Goal: Complete application form

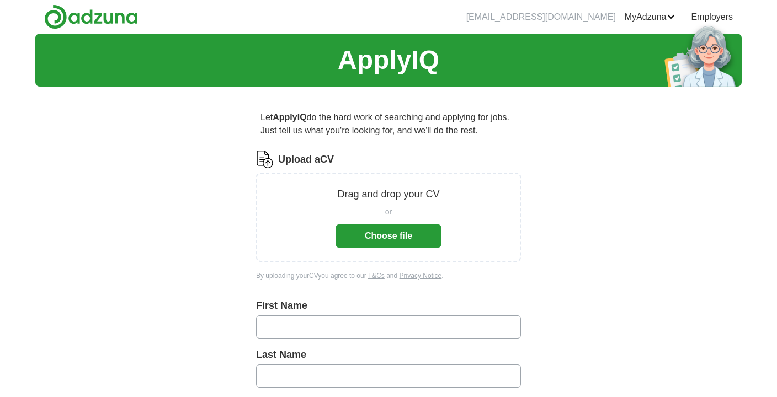
click at [382, 231] on button "Choose file" at bounding box center [388, 235] width 106 height 23
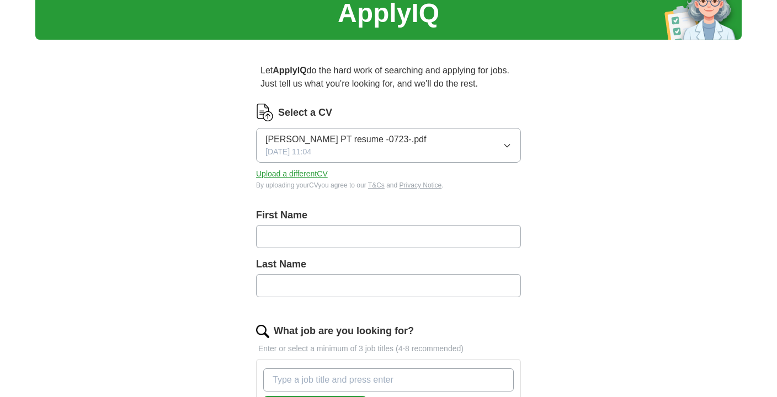
scroll to position [110, 0]
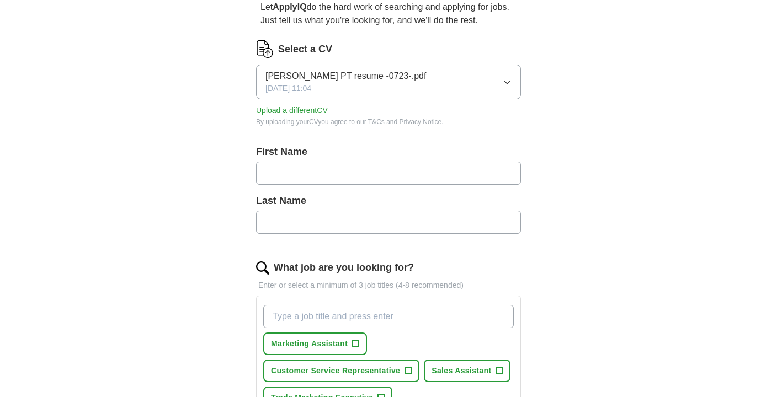
click at [309, 171] on input "text" at bounding box center [388, 173] width 265 height 23
type input "*****"
type input "****"
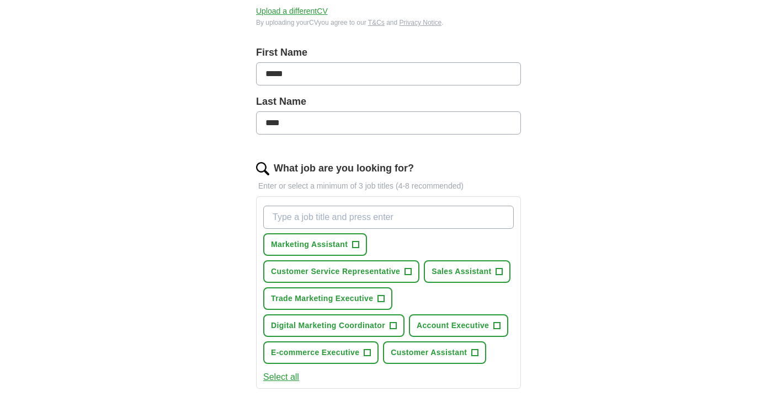
scroll to position [276, 0]
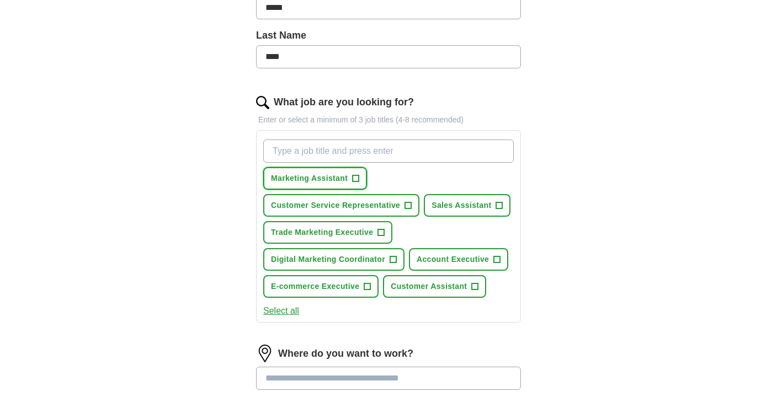
click at [333, 179] on span "Marketing Assistant" at bounding box center [309, 179] width 77 height 12
click at [393, 205] on span "Customer Service Representative" at bounding box center [335, 206] width 129 height 12
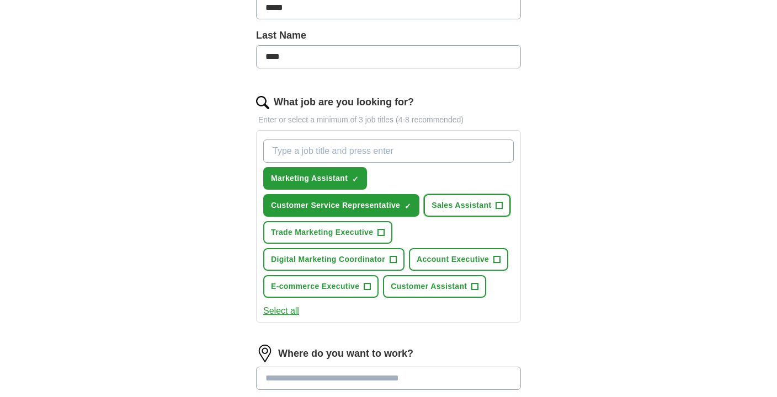
click at [469, 205] on span "Sales Assistant" at bounding box center [461, 206] width 60 height 12
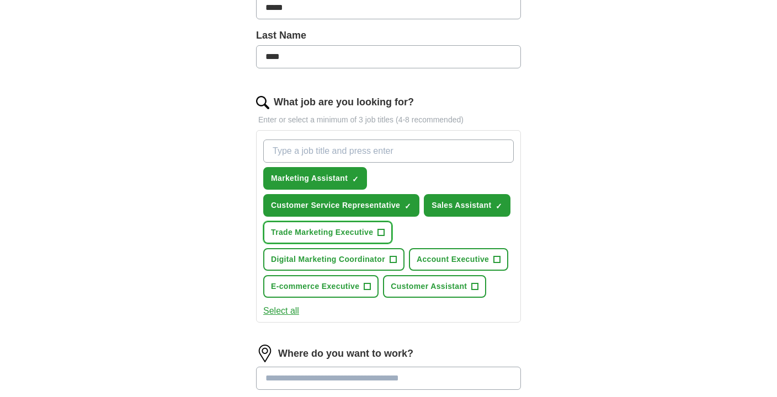
click at [353, 233] on span "Trade Marketing Executive" at bounding box center [322, 233] width 102 height 12
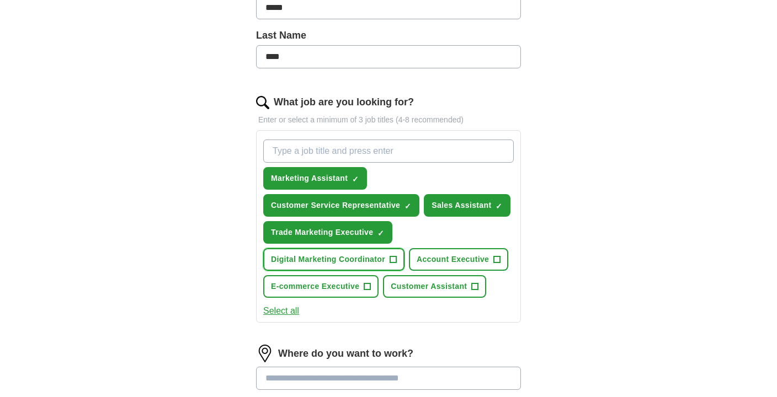
click at [348, 259] on span "Digital Marketing Coordinator" at bounding box center [328, 260] width 114 height 12
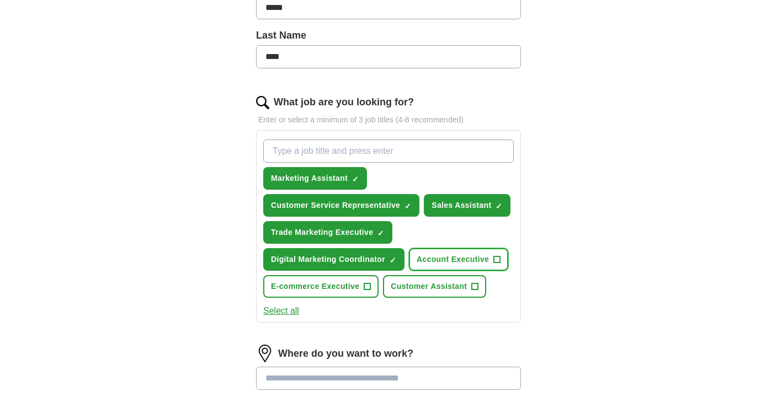
click at [458, 260] on span "Account Executive" at bounding box center [452, 260] width 72 height 12
drag, startPoint x: 339, startPoint y: 288, endPoint x: 358, endPoint y: 286, distance: 19.4
click at [339, 288] on span "E-commerce Executive" at bounding box center [315, 287] width 88 height 12
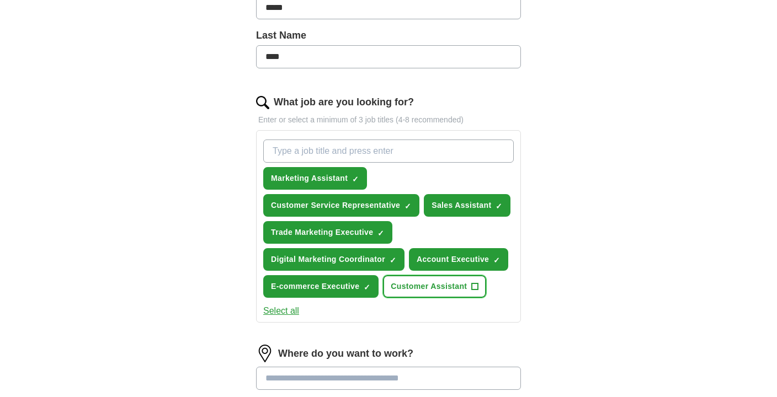
click at [433, 286] on span "Customer Assistant" at bounding box center [429, 287] width 76 height 12
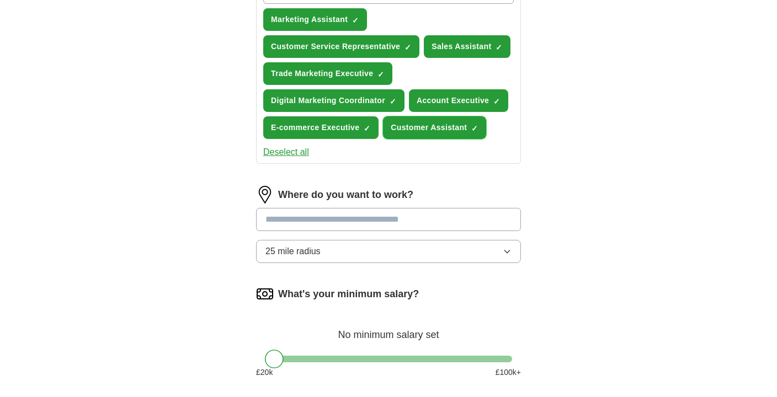
scroll to position [441, 0]
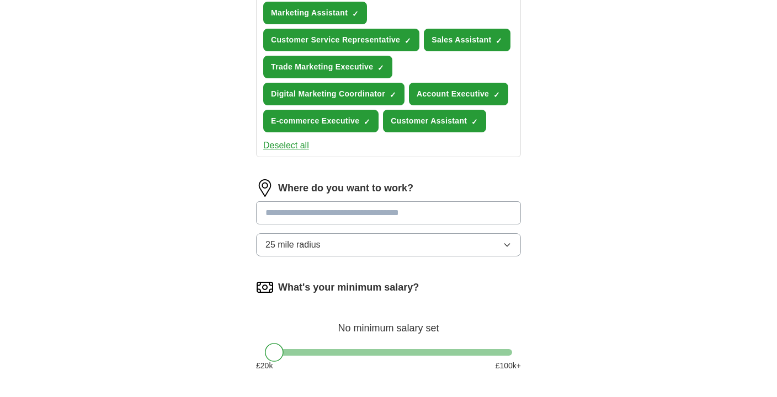
click at [319, 214] on input "text" at bounding box center [388, 212] width 265 height 23
drag, startPoint x: 353, startPoint y: 220, endPoint x: 237, endPoint y: 199, distance: 118.4
click at [237, 199] on div "**********" at bounding box center [388, 52] width 353 height 797
type input "**********"
click at [217, 211] on div "Let ApplyIQ do the hard work of searching and applying for jobs. Just tell us w…" at bounding box center [388, 52] width 353 height 797
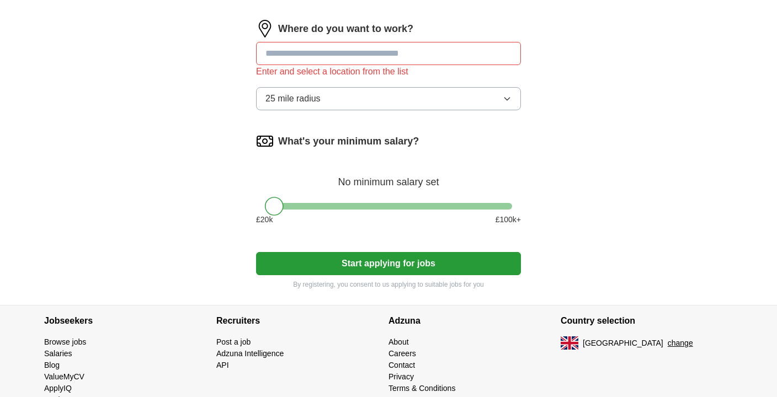
scroll to position [607, 0]
